Goal: Task Accomplishment & Management: Use online tool/utility

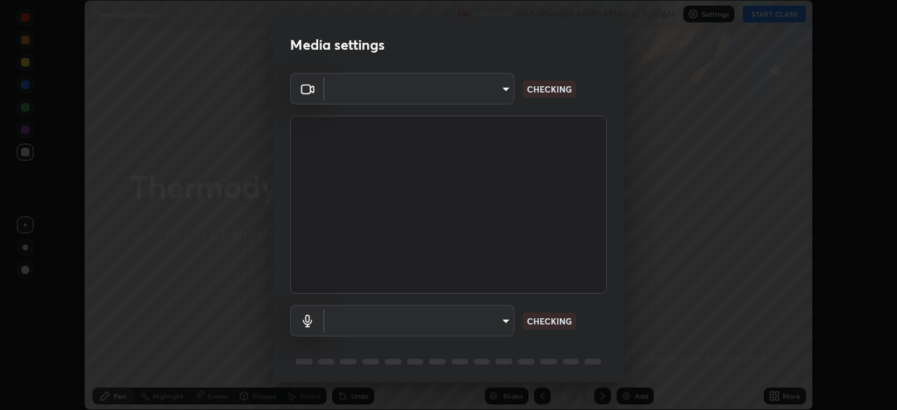
scroll to position [410, 897]
type input "39f420a8f8d33af7ad545f4bd8c914354ee6fe31ce268cb5502dc7cf40be593a"
click at [416, 319] on body "Erase all Thermodynamics Recording WAS SCHEDULED TO START AT 7:30 AM Settings S…" at bounding box center [448, 205] width 897 height 410
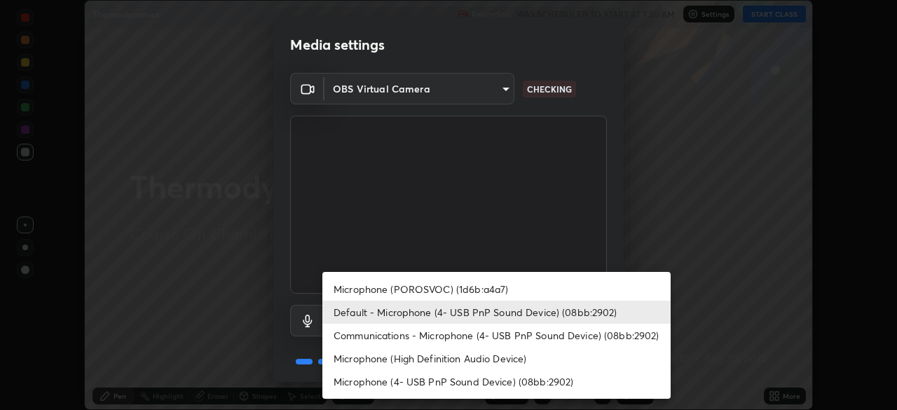
click at [385, 286] on li "Microphone (POROSVOC) (1d6b:a4a7)" at bounding box center [496, 289] width 348 height 23
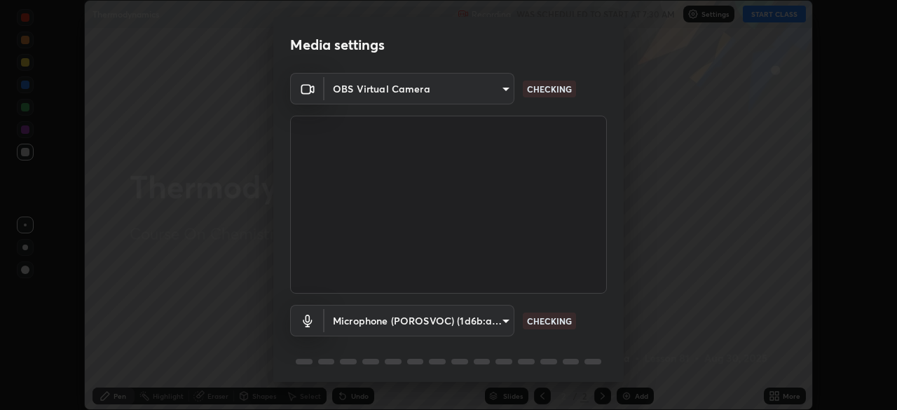
click at [374, 322] on body "Erase all Thermodynamics Recording WAS SCHEDULED TO START AT 7:30 AM Settings S…" at bounding box center [448, 205] width 897 height 410
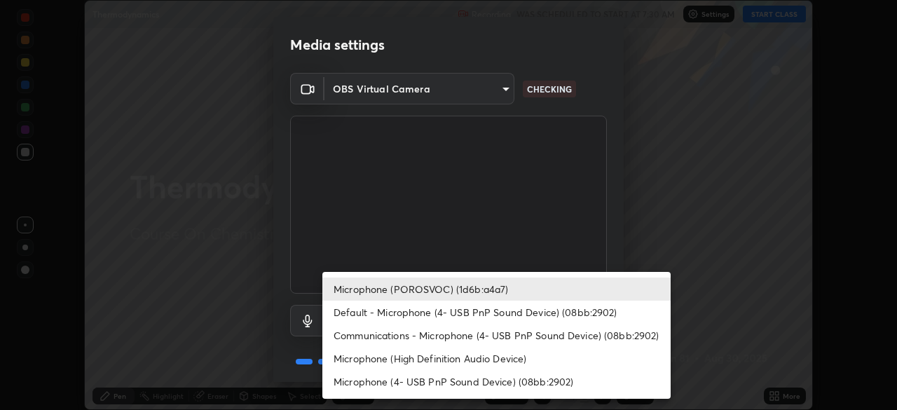
click at [367, 311] on li "Default - Microphone (4- USB PnP Sound Device) (08bb:2902)" at bounding box center [496, 312] width 348 height 23
type input "default"
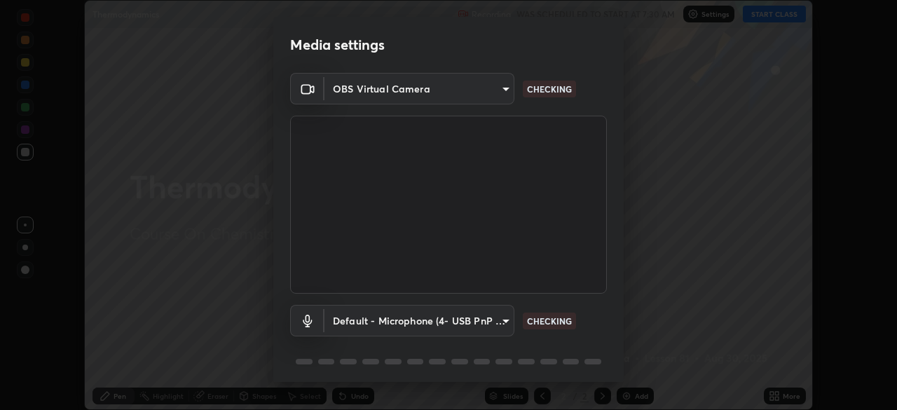
scroll to position [50, 0]
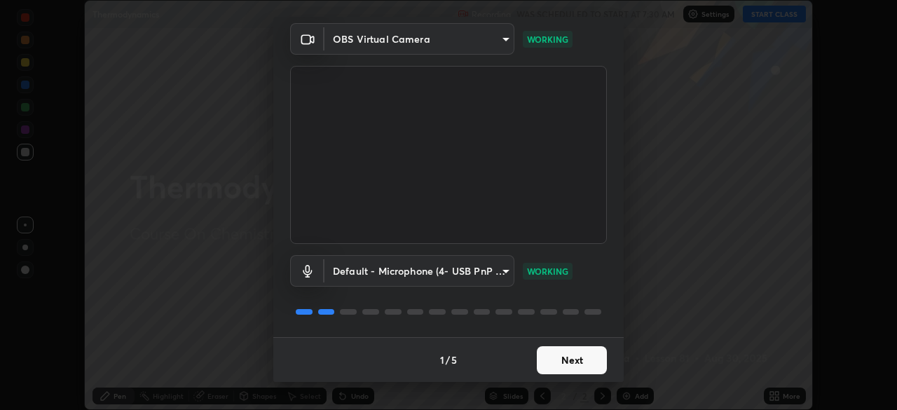
click at [562, 357] on button "Next" at bounding box center [572, 360] width 70 height 28
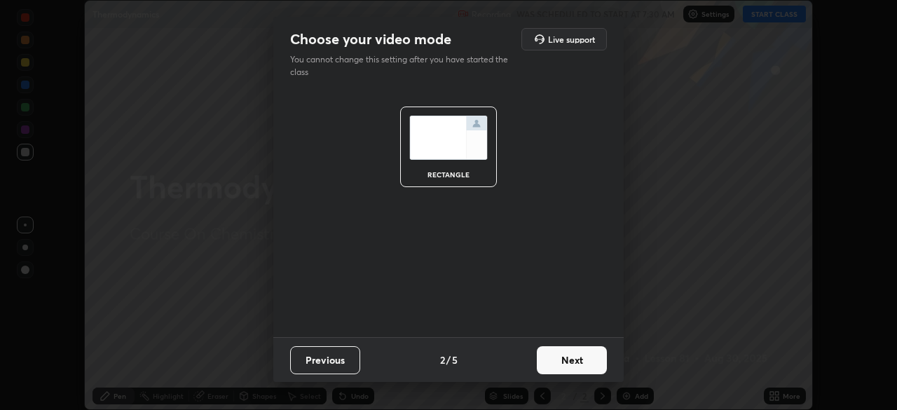
click at [567, 359] on button "Next" at bounding box center [572, 360] width 70 height 28
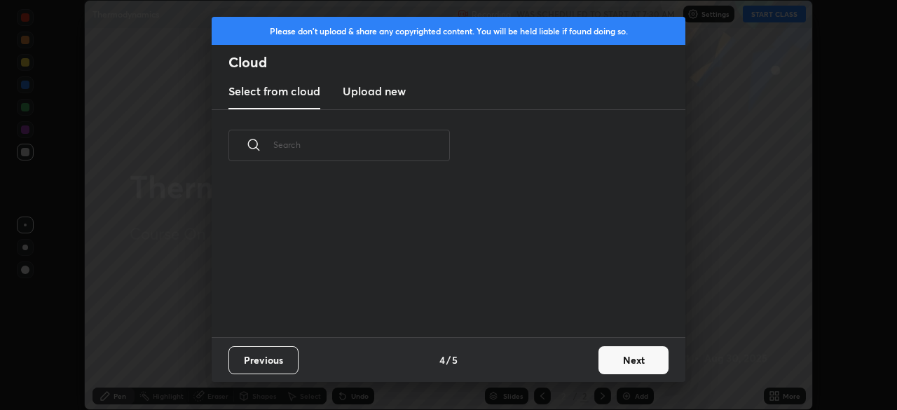
click at [618, 365] on button "Next" at bounding box center [634, 360] width 70 height 28
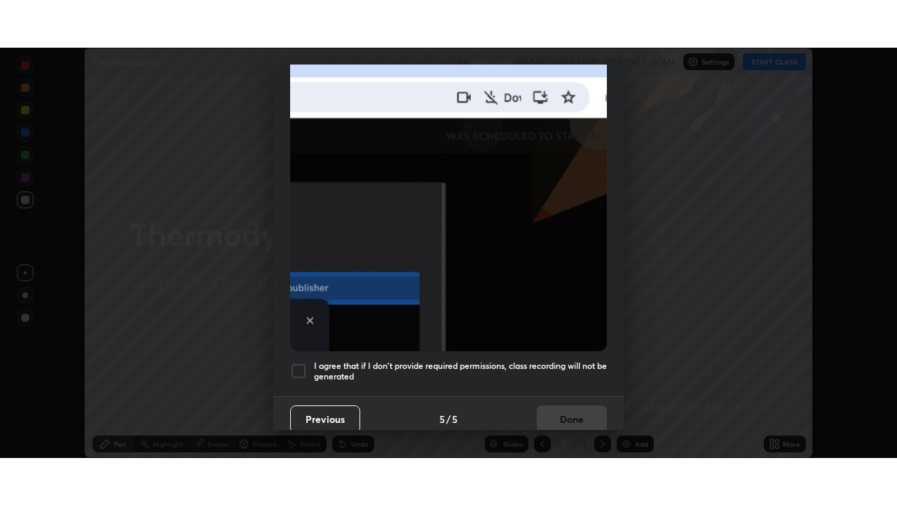
scroll to position [336, 0]
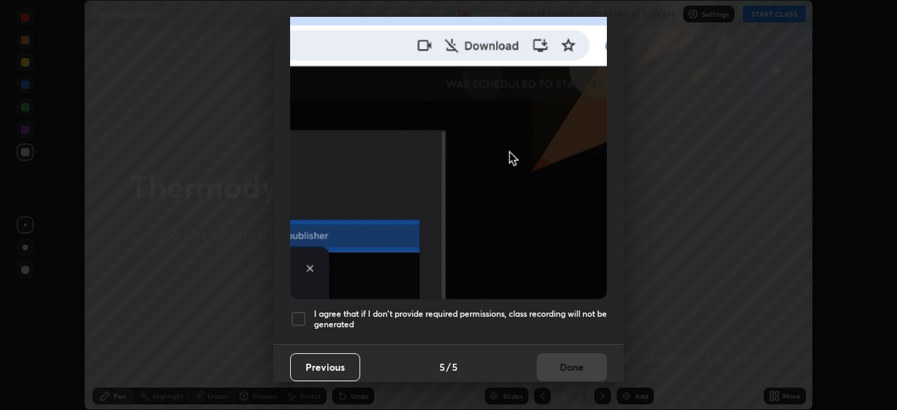
click at [298, 310] on div at bounding box center [298, 318] width 17 height 17
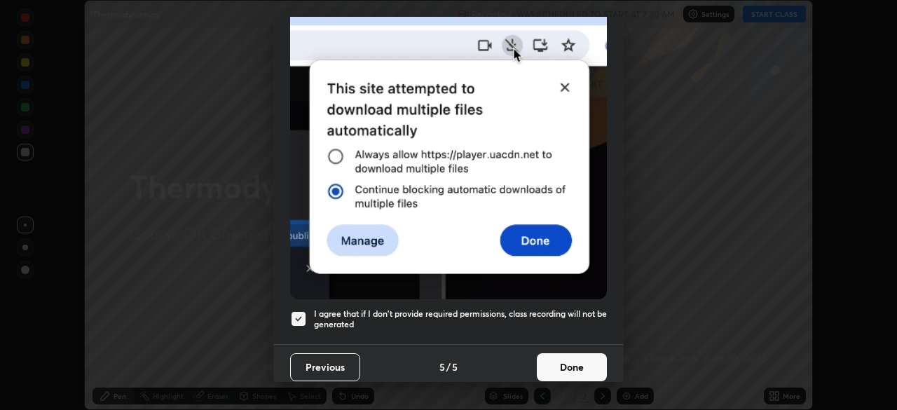
click at [554, 357] on button "Done" at bounding box center [572, 367] width 70 height 28
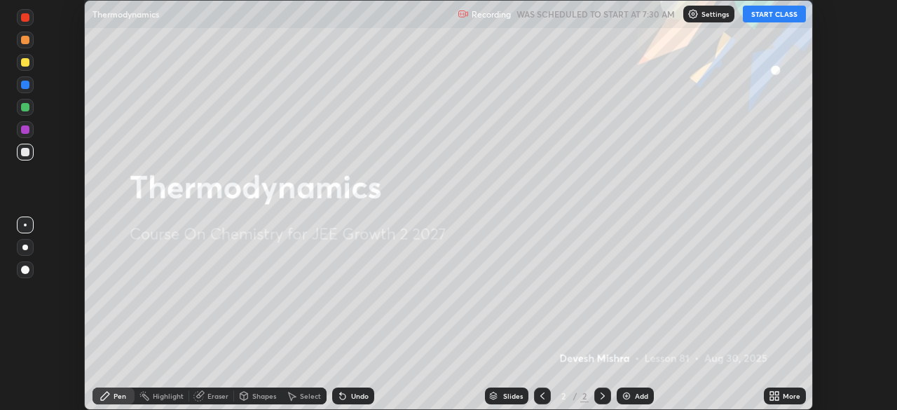
click at [760, 18] on button "START CLASS" at bounding box center [774, 14] width 63 height 17
click at [775, 396] on icon at bounding box center [774, 395] width 11 height 11
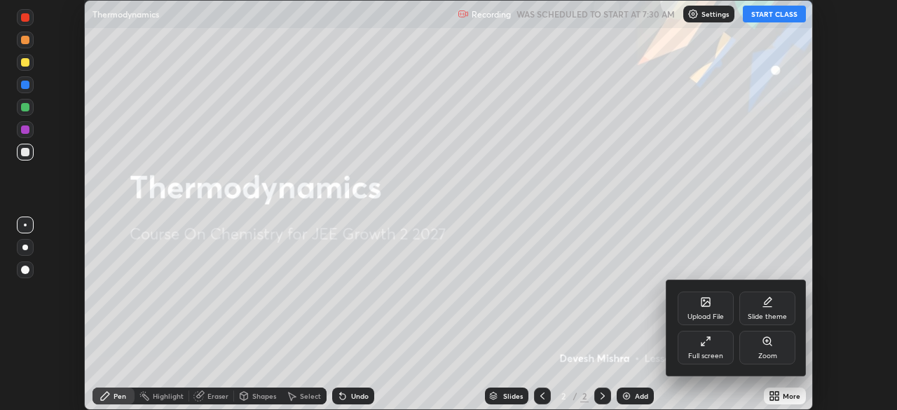
click at [697, 347] on div "Full screen" at bounding box center [706, 348] width 56 height 34
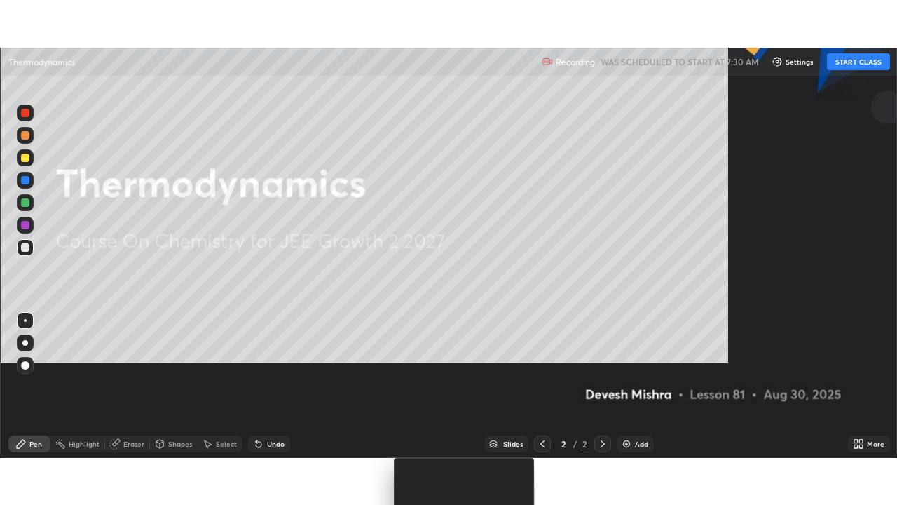
scroll to position [505, 897]
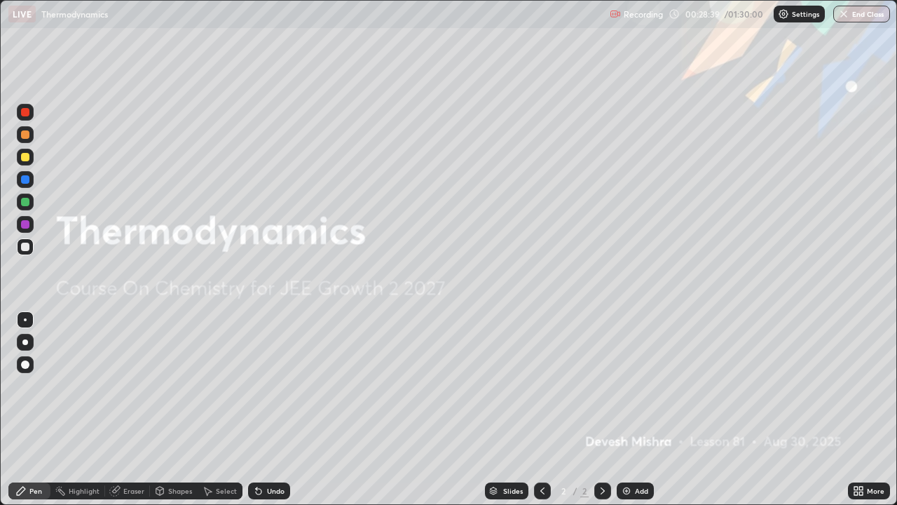
click at [25, 160] on div at bounding box center [25, 157] width 8 height 8
click at [617, 409] on div "Add" at bounding box center [635, 490] width 37 height 17
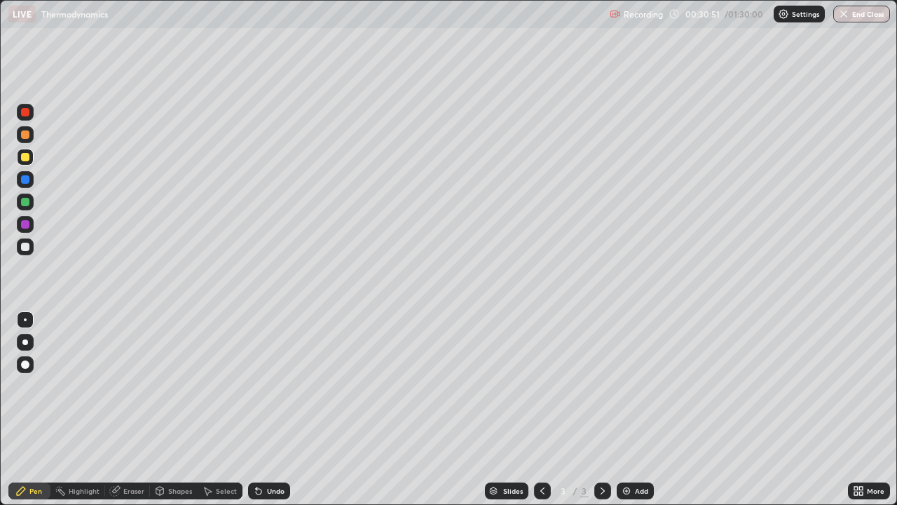
click at [261, 409] on icon at bounding box center [258, 490] width 11 height 11
click at [264, 409] on div "Undo" at bounding box center [269, 490] width 42 height 17
click at [618, 409] on div "Add" at bounding box center [635, 490] width 37 height 17
click at [624, 409] on img at bounding box center [626, 490] width 11 height 11
click at [25, 226] on div at bounding box center [25, 224] width 8 height 8
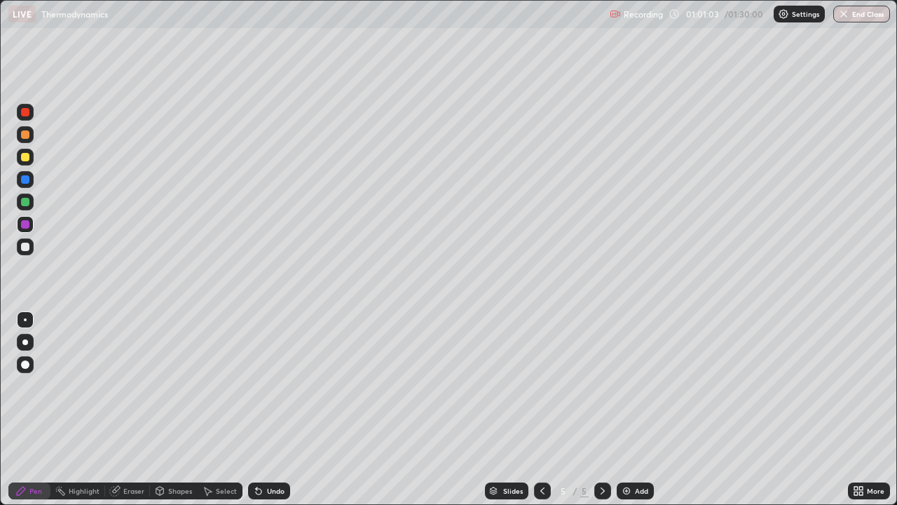
click at [258, 409] on icon at bounding box center [259, 492] width 6 height 6
click at [261, 409] on icon at bounding box center [258, 490] width 11 height 11
click at [256, 409] on icon at bounding box center [256, 487] width 1 height 1
click at [23, 201] on div at bounding box center [25, 202] width 8 height 8
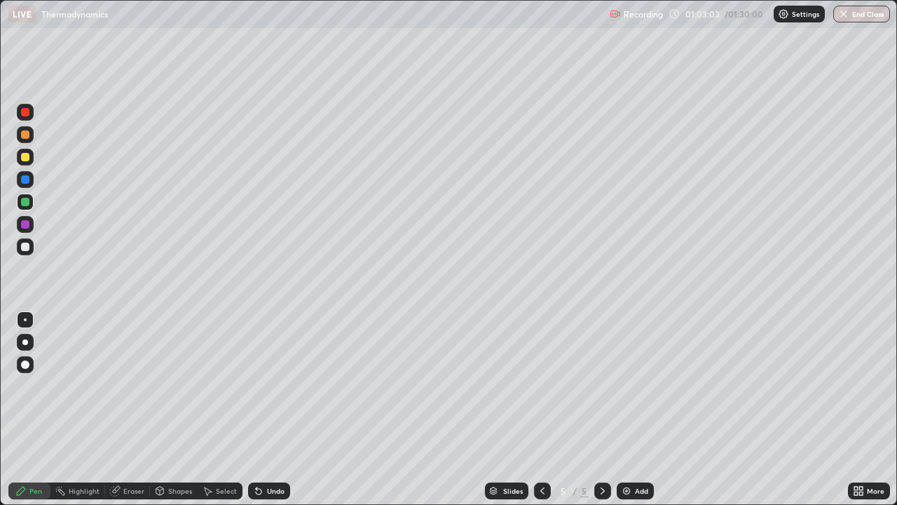
click at [256, 409] on icon at bounding box center [259, 492] width 6 height 6
click at [208, 409] on div "Select" at bounding box center [220, 490] width 45 height 17
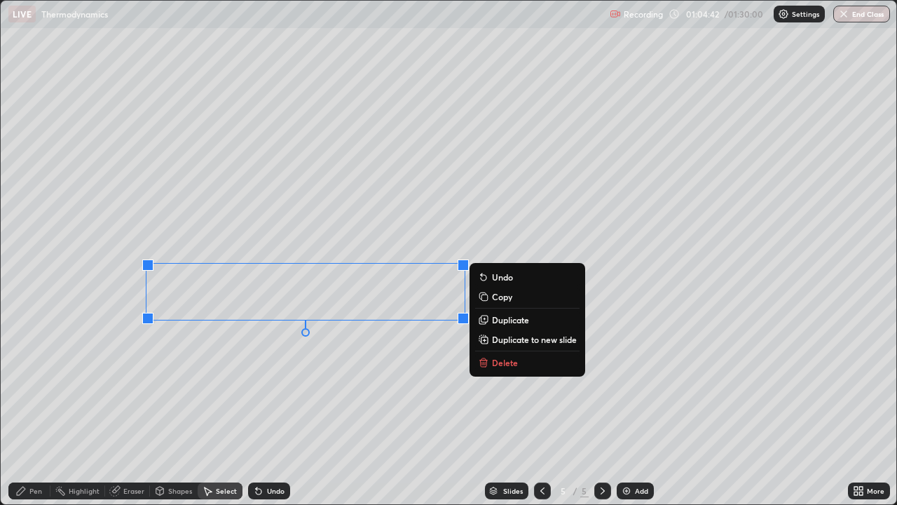
click at [29, 409] on div "Pen" at bounding box center [35, 490] width 13 height 7
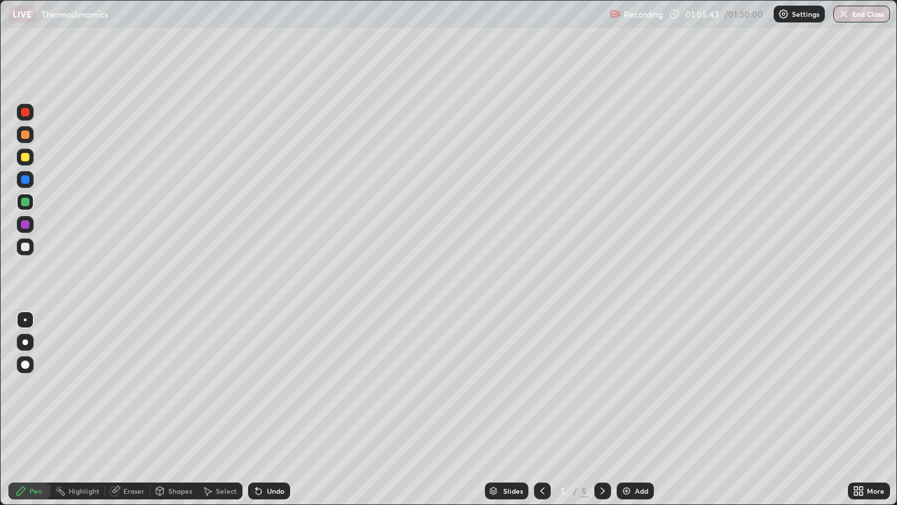
click at [22, 248] on div at bounding box center [25, 247] width 8 height 8
click at [125, 409] on div "Eraser" at bounding box center [133, 490] width 21 height 7
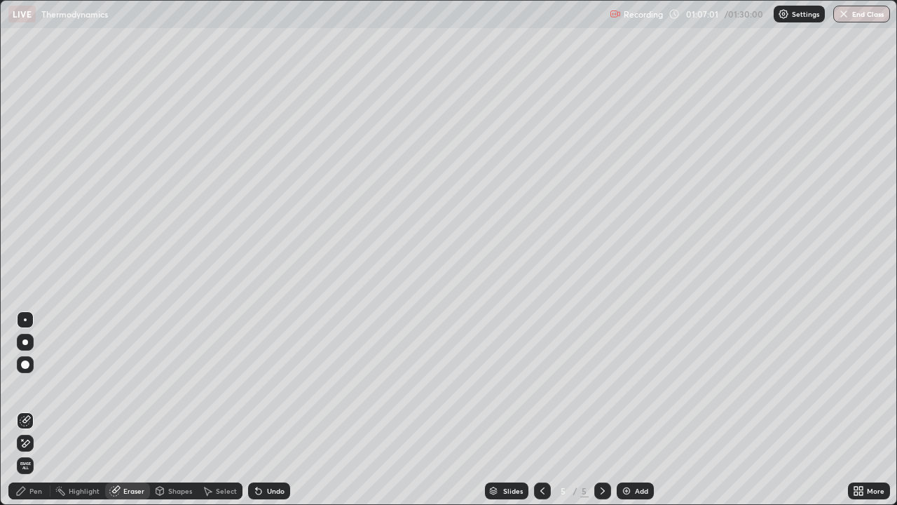
click at [22, 409] on icon at bounding box center [22, 439] width 1 height 1
click at [29, 409] on div "Pen" at bounding box center [35, 490] width 13 height 7
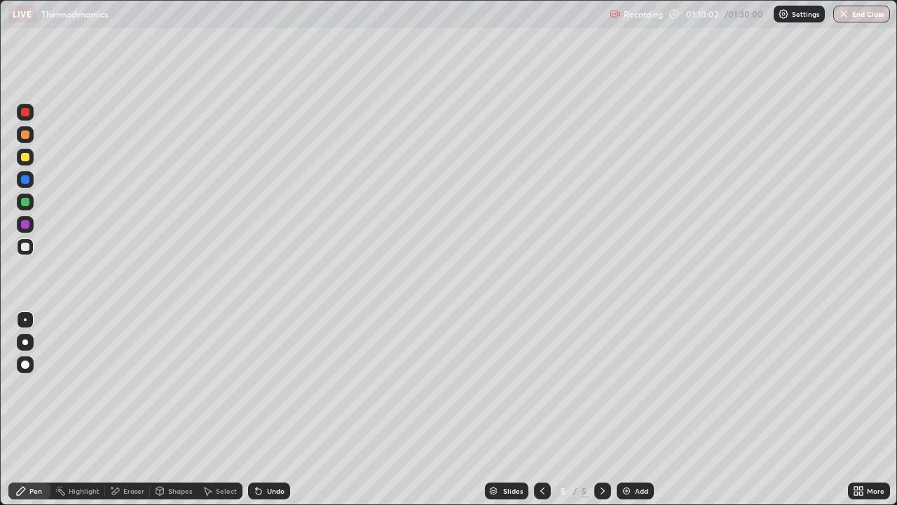
click at [212, 409] on div "Select" at bounding box center [220, 490] width 45 height 17
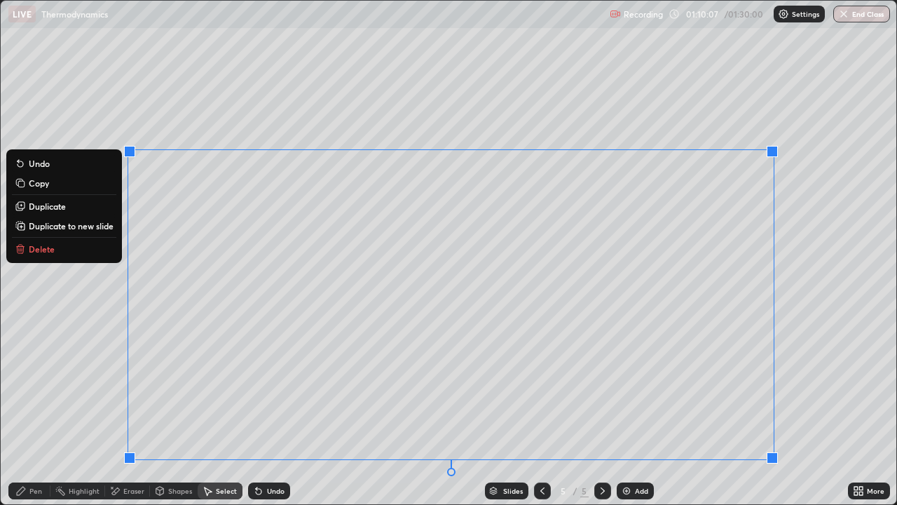
click at [53, 227] on p "Duplicate to new slide" at bounding box center [71, 225] width 85 height 11
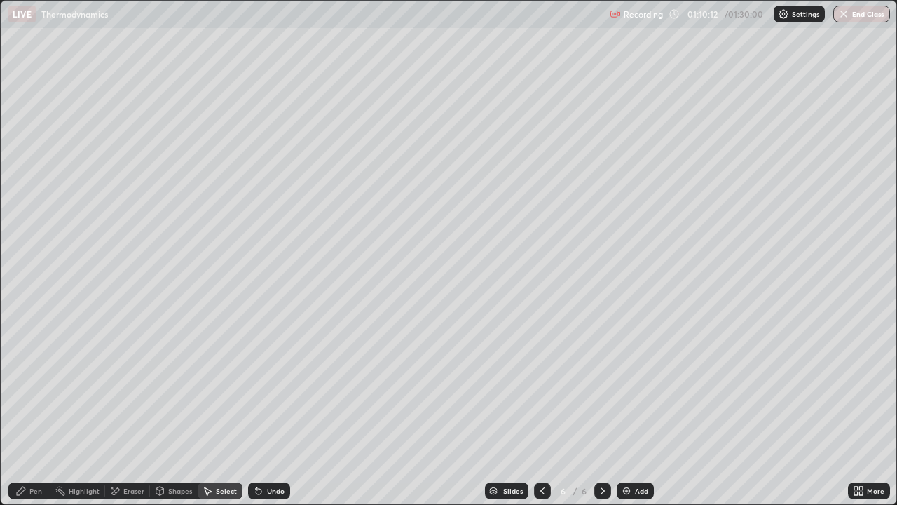
click at [118, 409] on icon at bounding box center [114, 491] width 11 height 12
click at [34, 409] on div "Pen" at bounding box center [35, 490] width 13 height 7
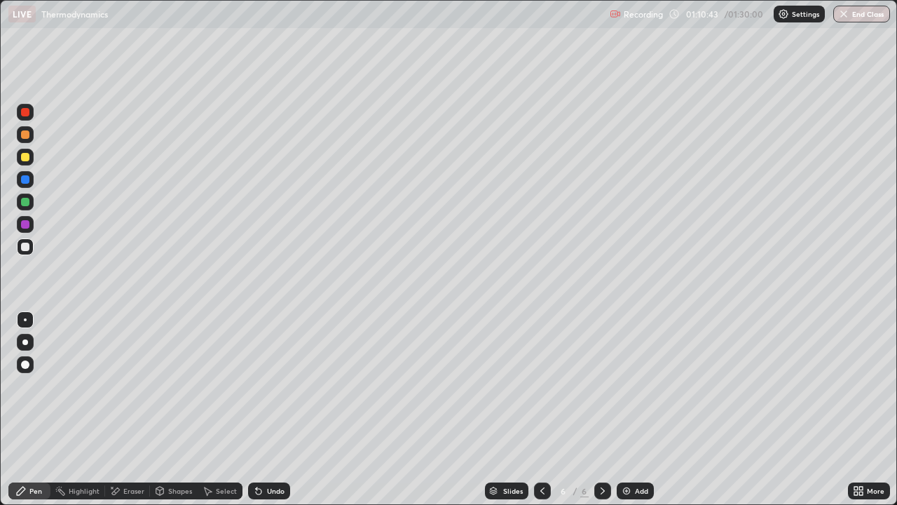
click at [111, 409] on icon at bounding box center [111, 486] width 1 height 1
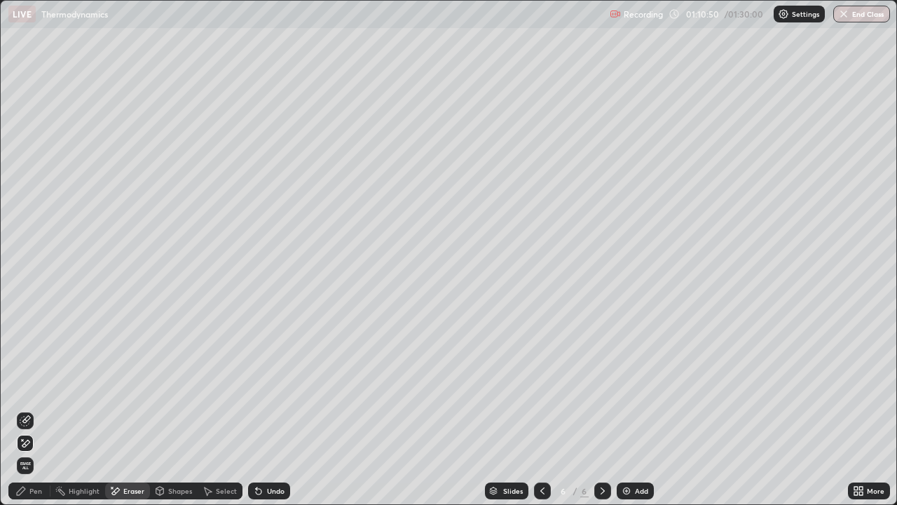
click at [29, 409] on div "Pen" at bounding box center [29, 490] width 42 height 17
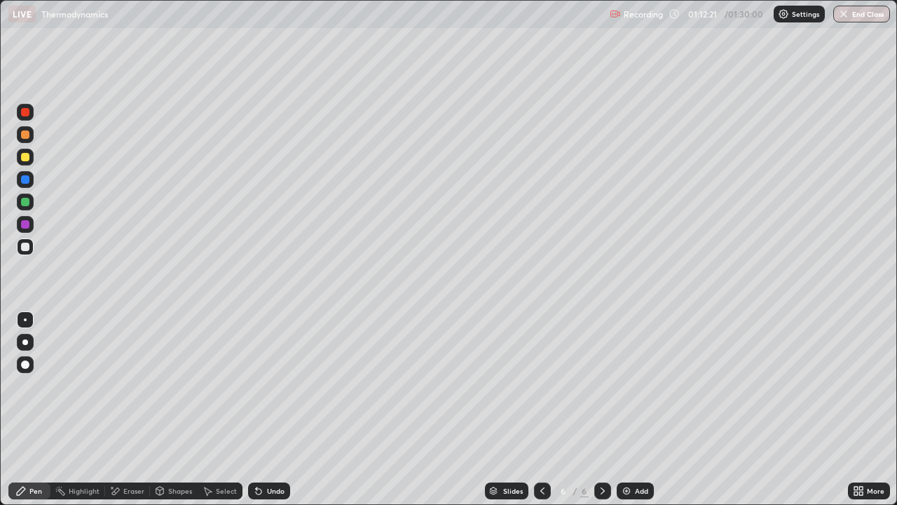
click at [122, 409] on div "Eraser" at bounding box center [127, 490] width 45 height 17
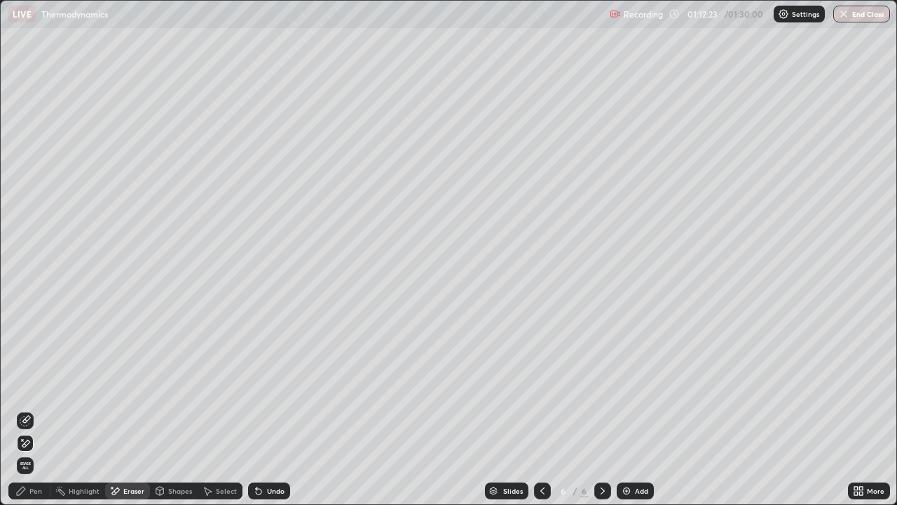
click at [36, 409] on div "Pen" at bounding box center [35, 490] width 13 height 7
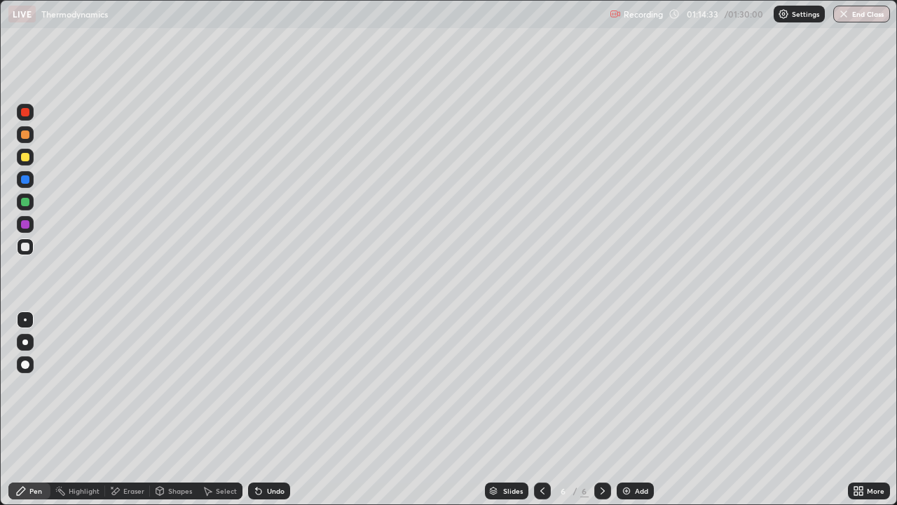
click at [120, 409] on div "Eraser" at bounding box center [127, 490] width 45 height 17
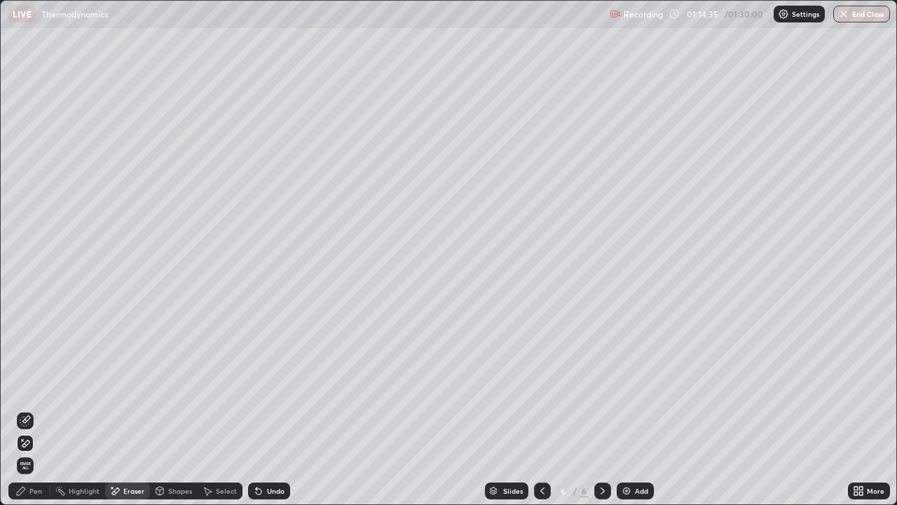
click at [39, 409] on div "Pen" at bounding box center [29, 490] width 42 height 17
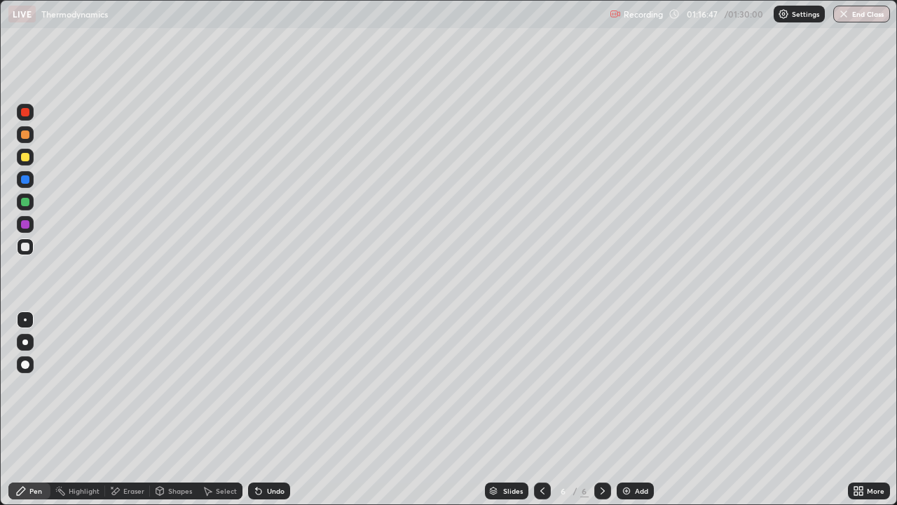
click at [121, 409] on div "Eraser" at bounding box center [127, 490] width 45 height 17
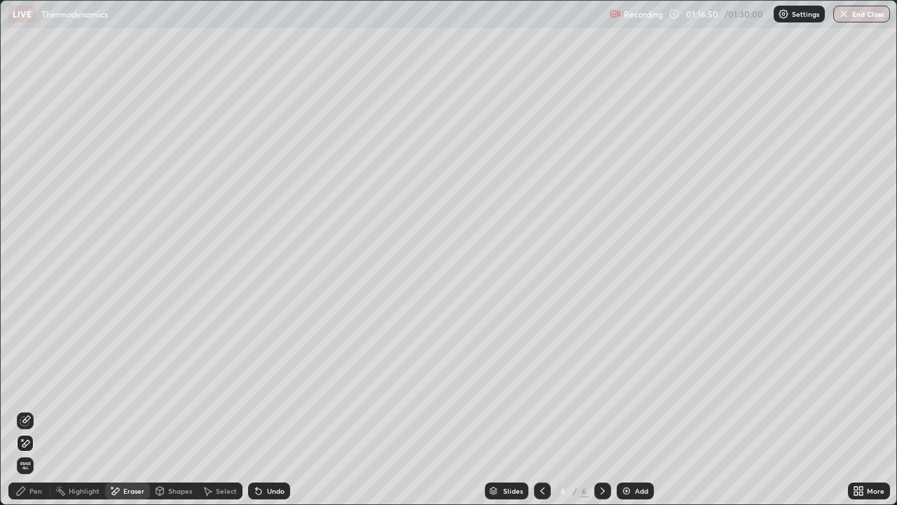
click at [32, 409] on div "Pen" at bounding box center [35, 490] width 13 height 7
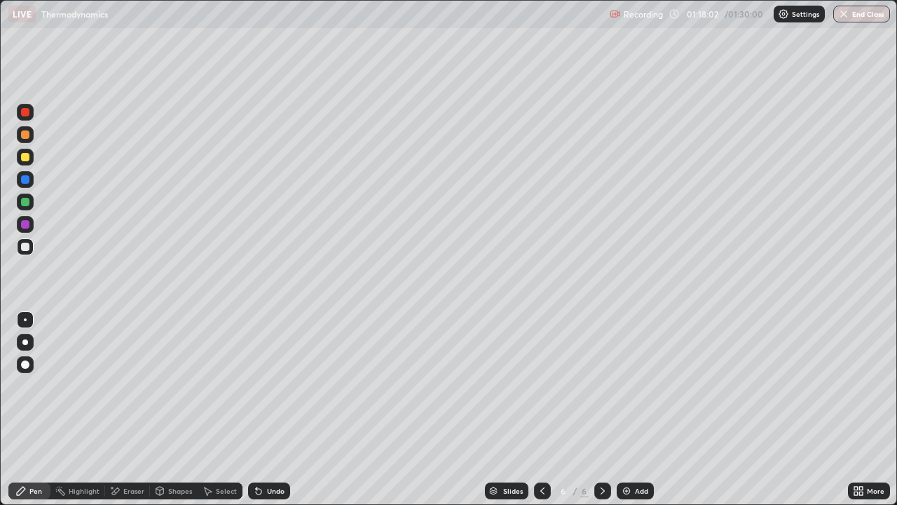
click at [25, 114] on div at bounding box center [25, 112] width 8 height 8
click at [859, 11] on button "End Class" at bounding box center [861, 14] width 57 height 17
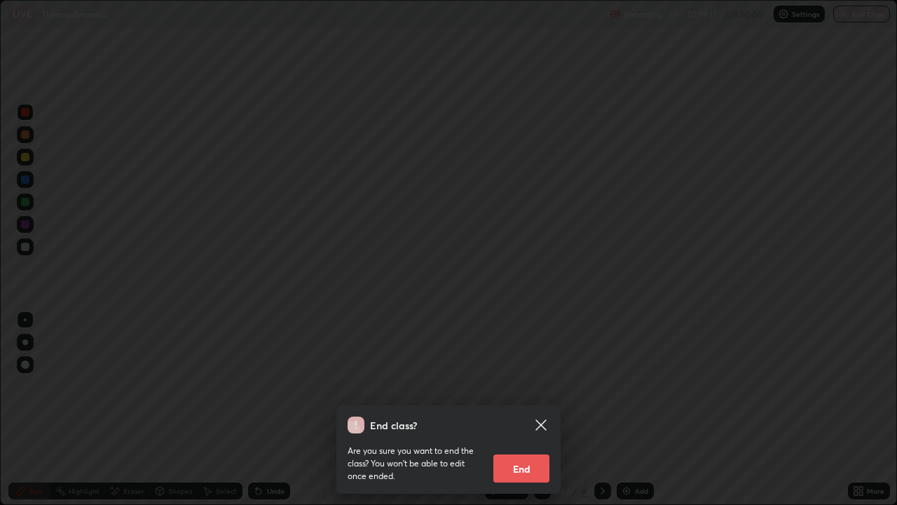
click at [518, 409] on button "End" at bounding box center [521, 468] width 56 height 28
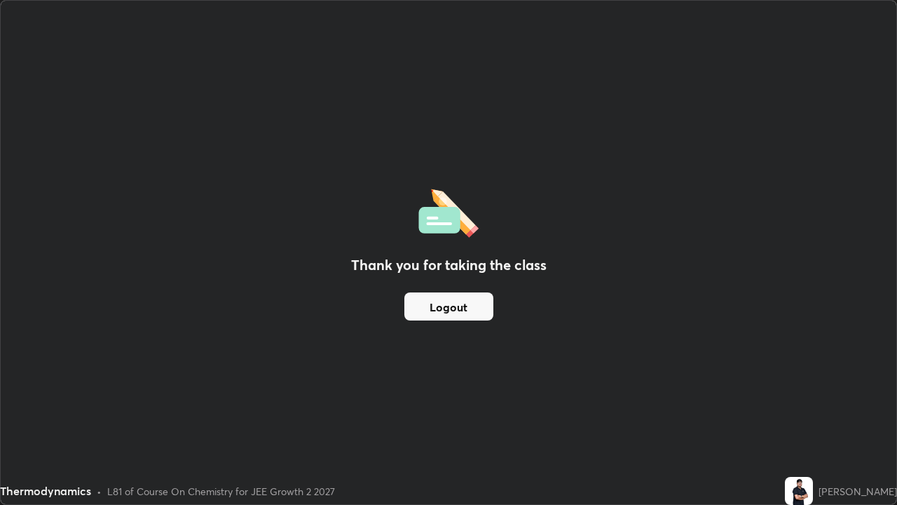
click at [430, 306] on button "Logout" at bounding box center [448, 306] width 89 height 28
